Goal: Transaction & Acquisition: Purchase product/service

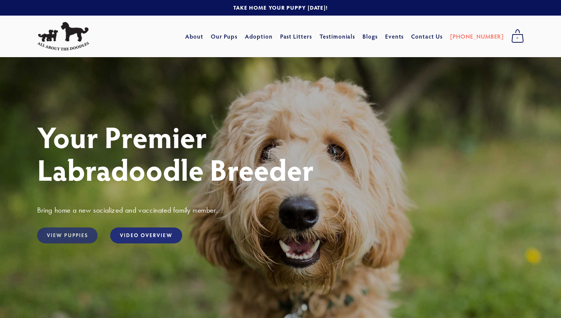
click at [84, 236] on link "View Puppies" at bounding box center [67, 236] width 60 height 16
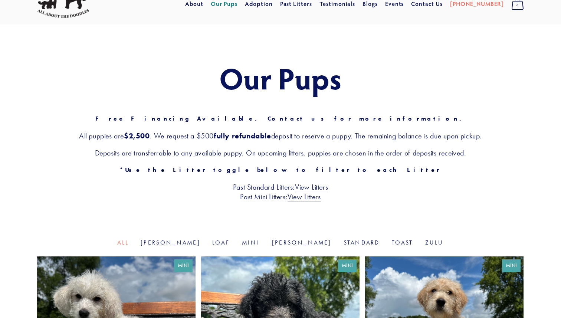
scroll to position [36, 0]
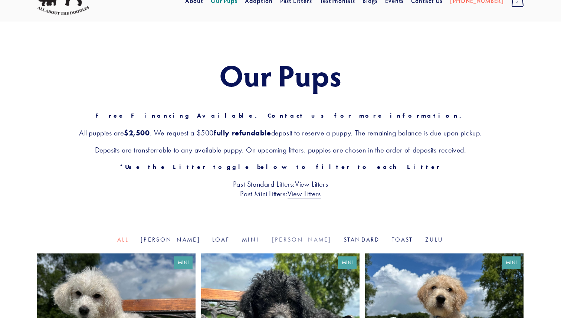
click at [292, 239] on link "[PERSON_NAME]" at bounding box center [302, 239] width 60 height 7
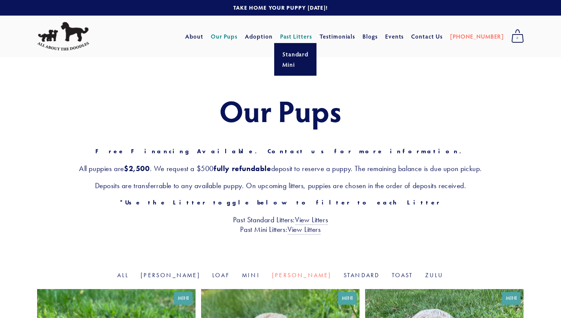
click at [308, 36] on link "Past Litters" at bounding box center [296, 36] width 32 height 8
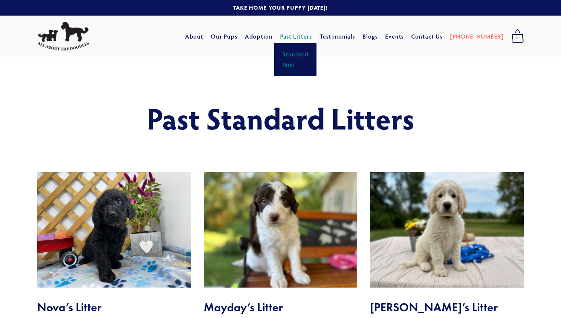
click at [306, 66] on link "Mini" at bounding box center [295, 64] width 31 height 10
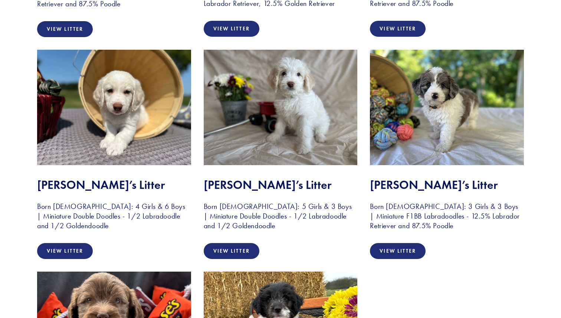
scroll to position [791, 0]
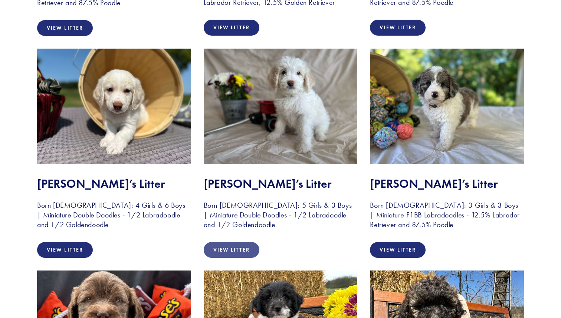
click at [252, 249] on link "View Litter" at bounding box center [232, 250] width 56 height 16
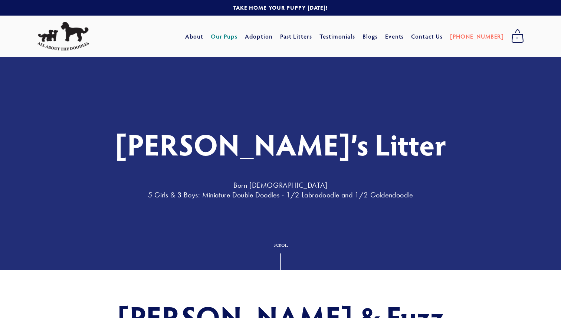
click at [238, 41] on link "Our Pups" at bounding box center [224, 36] width 27 height 13
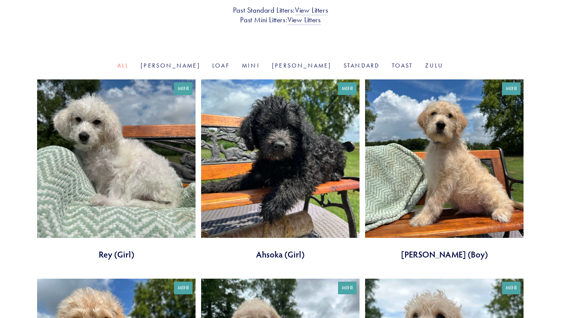
scroll to position [212, 0]
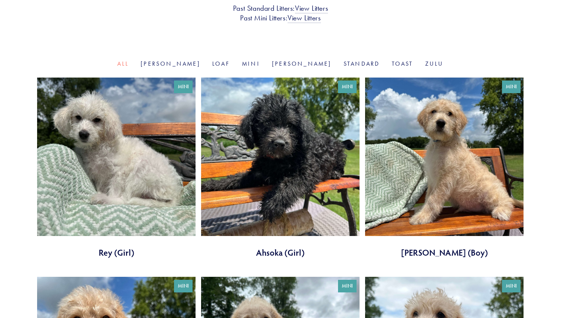
click at [104, 144] on link at bounding box center [116, 168] width 158 height 181
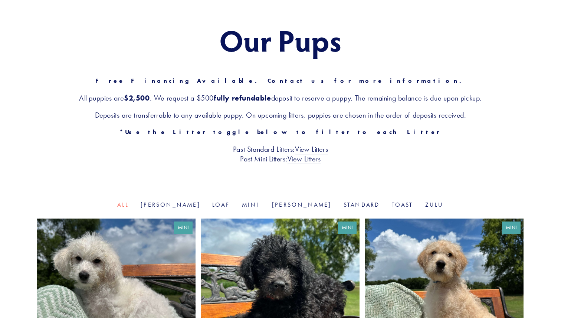
scroll to position [0, 0]
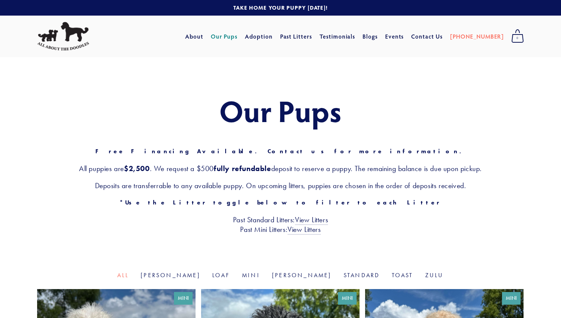
click at [238, 36] on link "Our Pups" at bounding box center [224, 36] width 27 height 13
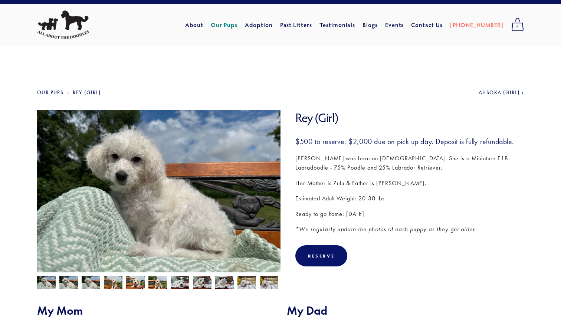
scroll to position [4, 0]
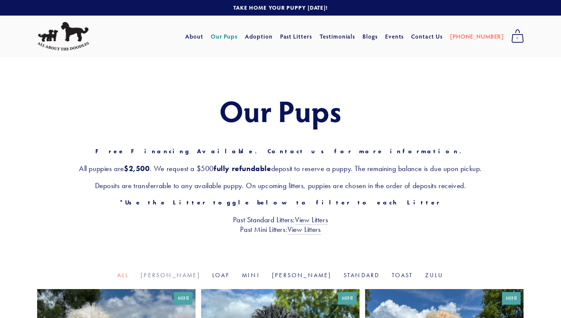
click at [192, 275] on link "[PERSON_NAME]" at bounding box center [171, 275] width 60 height 7
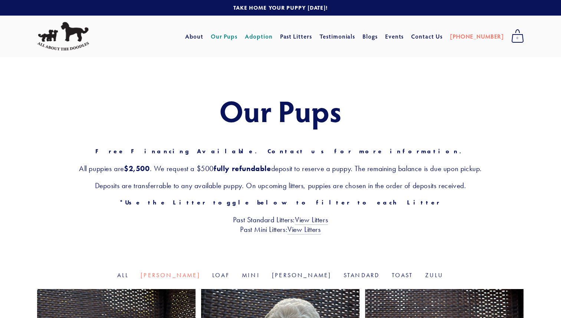
click at [273, 37] on link "Adoption" at bounding box center [259, 36] width 28 height 13
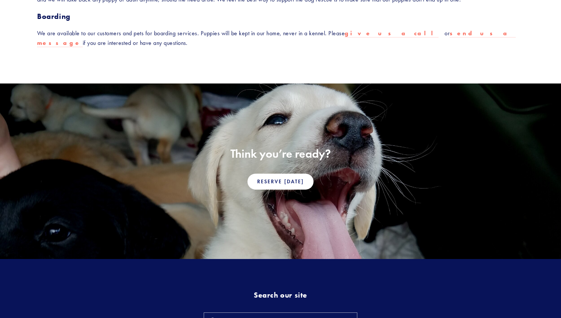
scroll to position [433, 0]
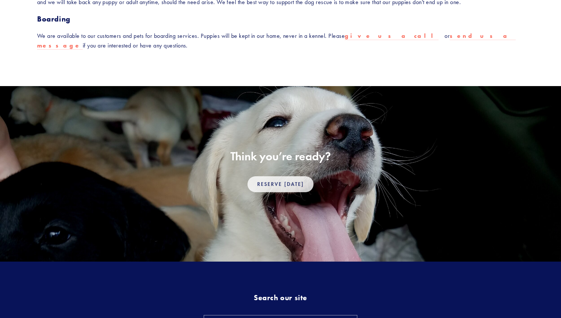
click at [282, 190] on link "Reserve Today" at bounding box center [281, 184] width 66 height 16
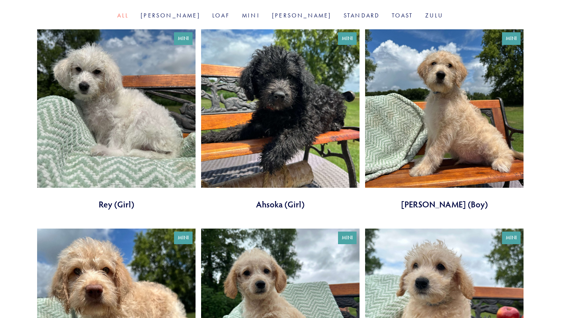
scroll to position [258, 0]
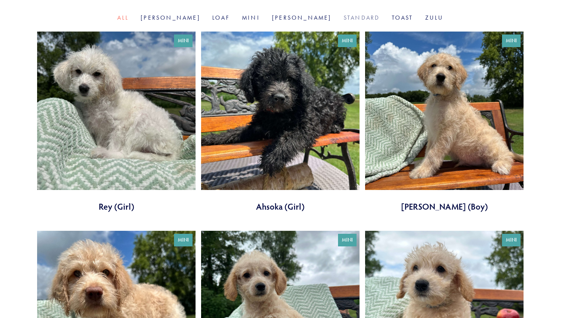
click at [344, 20] on link "Standard" at bounding box center [362, 17] width 36 height 7
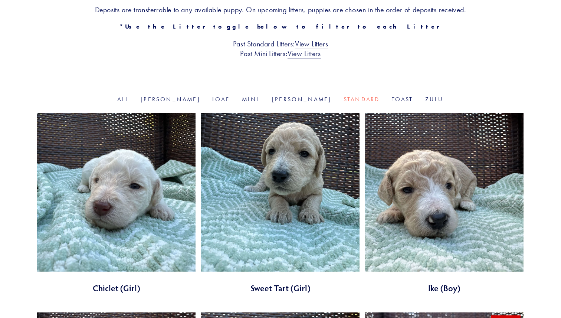
scroll to position [141, 0]
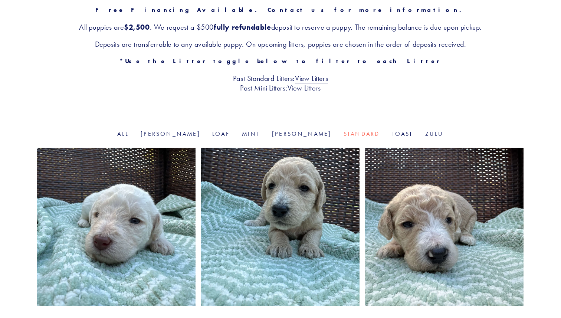
click at [255, 130] on div "Our Pups Free Financing Available. Contact us for more information. All puppies…" at bounding box center [280, 23] width 561 height 214
click at [255, 133] on link "Mini" at bounding box center [251, 133] width 18 height 7
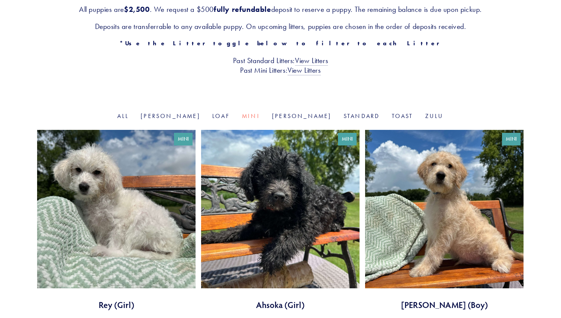
scroll to position [160, 0]
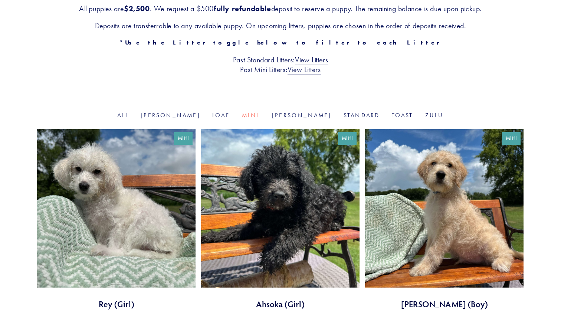
click at [285, 116] on link "[PERSON_NAME]" at bounding box center [302, 115] width 60 height 7
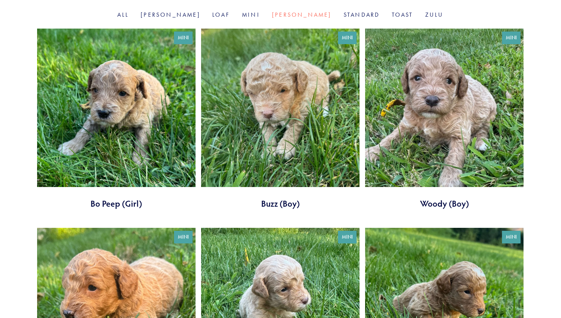
scroll to position [240, 0]
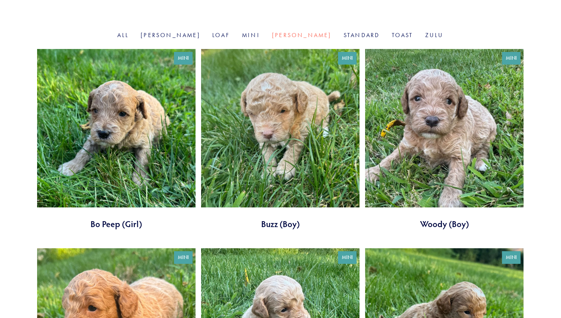
click at [425, 36] on link "Zulu" at bounding box center [434, 35] width 19 height 7
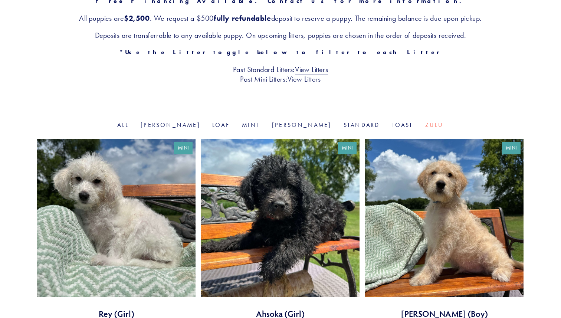
scroll to position [147, 0]
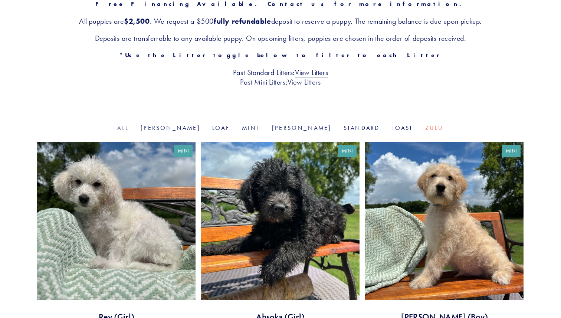
click at [129, 127] on link "All" at bounding box center [123, 127] width 12 height 7
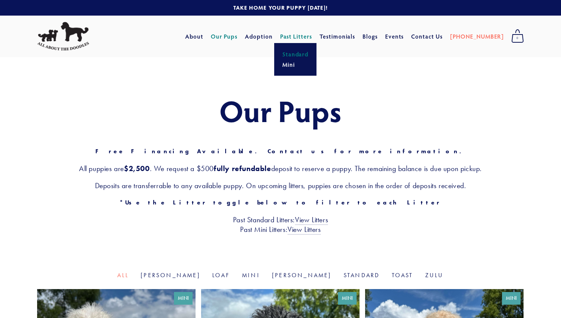
click at [304, 55] on link "Standard" at bounding box center [295, 54] width 31 height 10
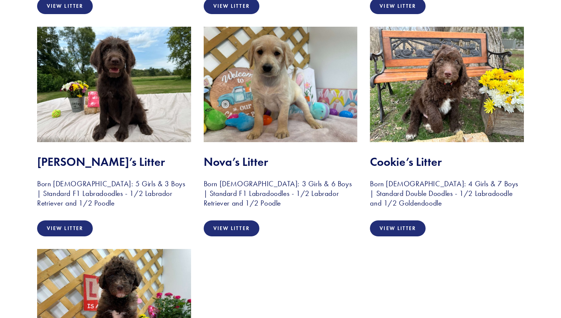
scroll to position [377, 0]
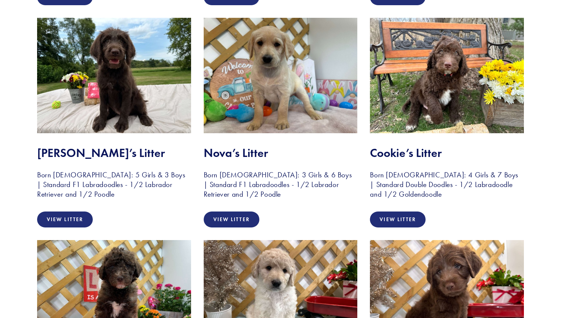
click at [121, 84] on img at bounding box center [114, 75] width 154 height 115
click at [66, 217] on link "View Litter" at bounding box center [65, 220] width 56 height 16
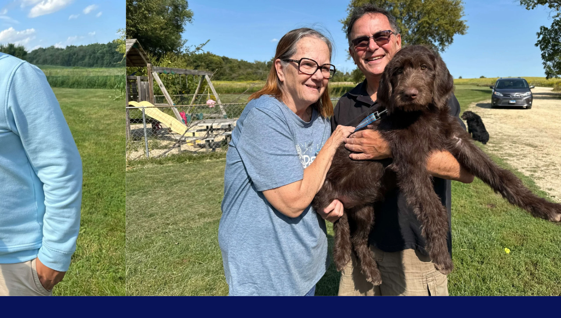
scroll to position [1422, 0]
